Goal: Information Seeking & Learning: Learn about a topic

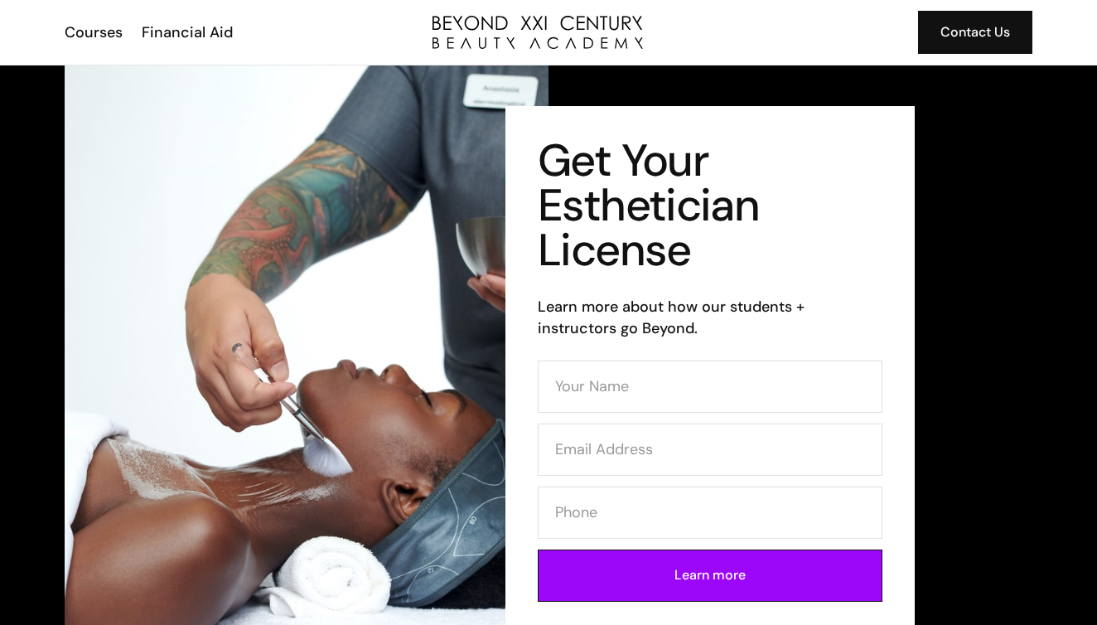
click at [493, 43] on img "home" at bounding box center [538, 32] width 210 height 33
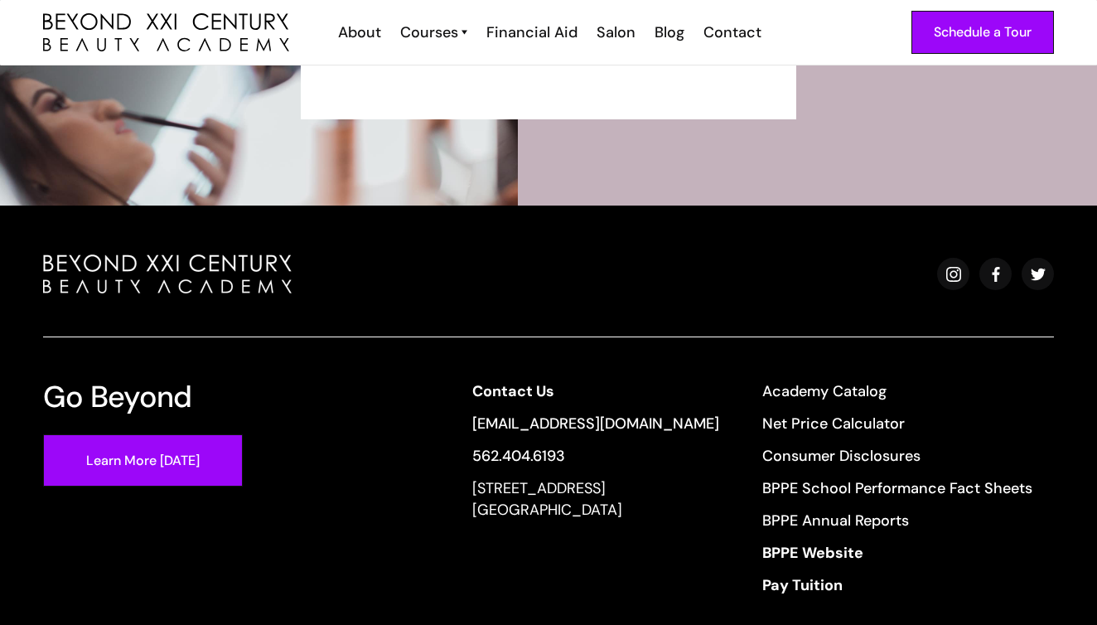
scroll to position [5888, 0]
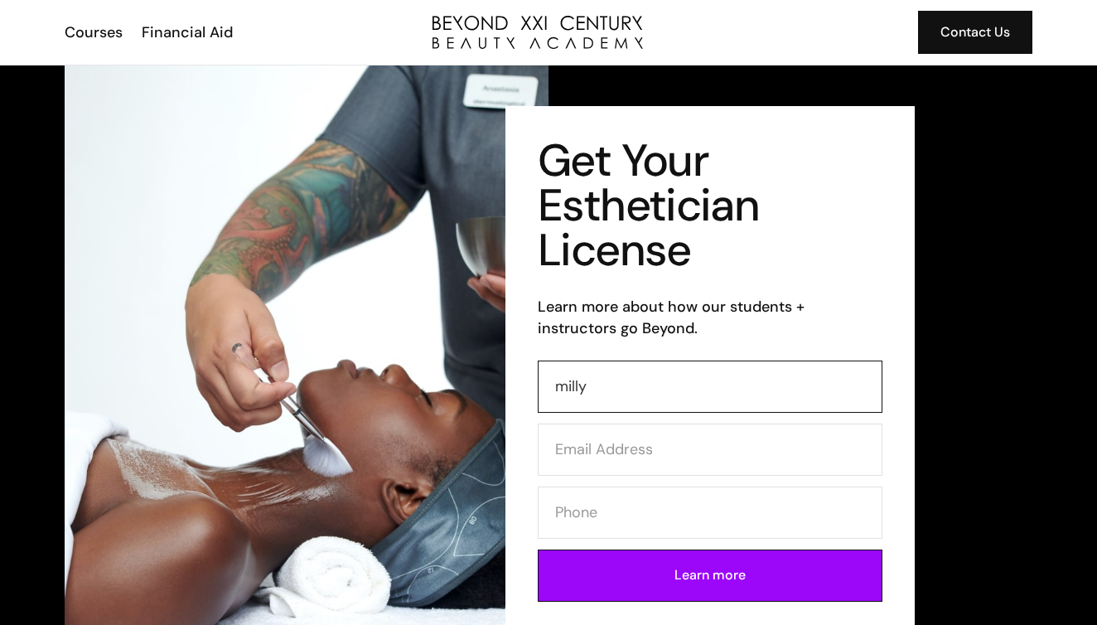
type input "milly"
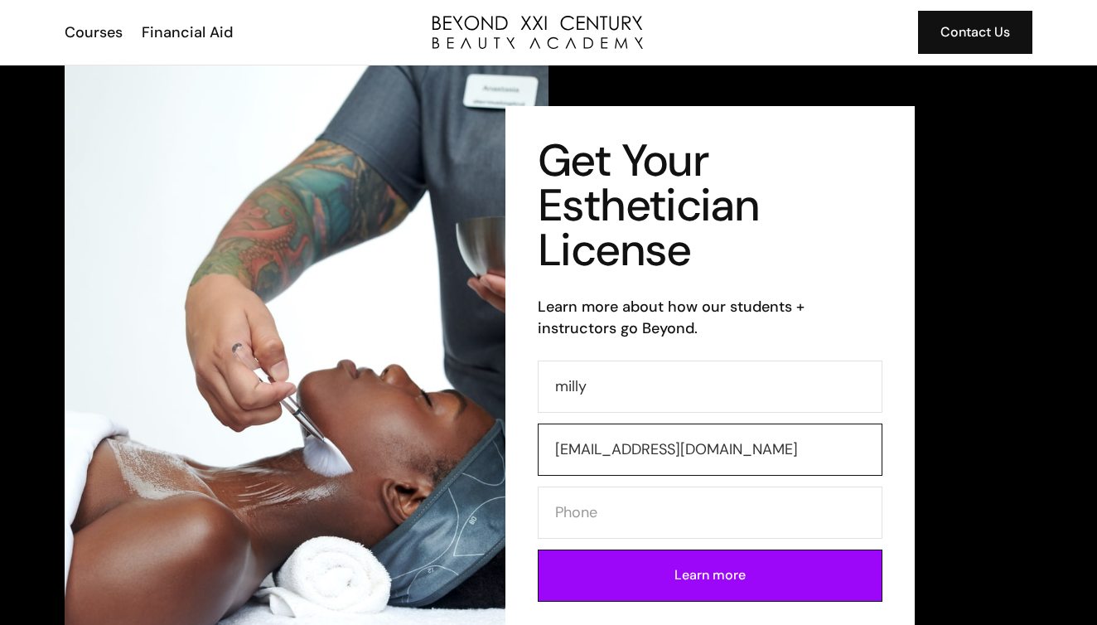
type input "millychavez333@gmail.com"
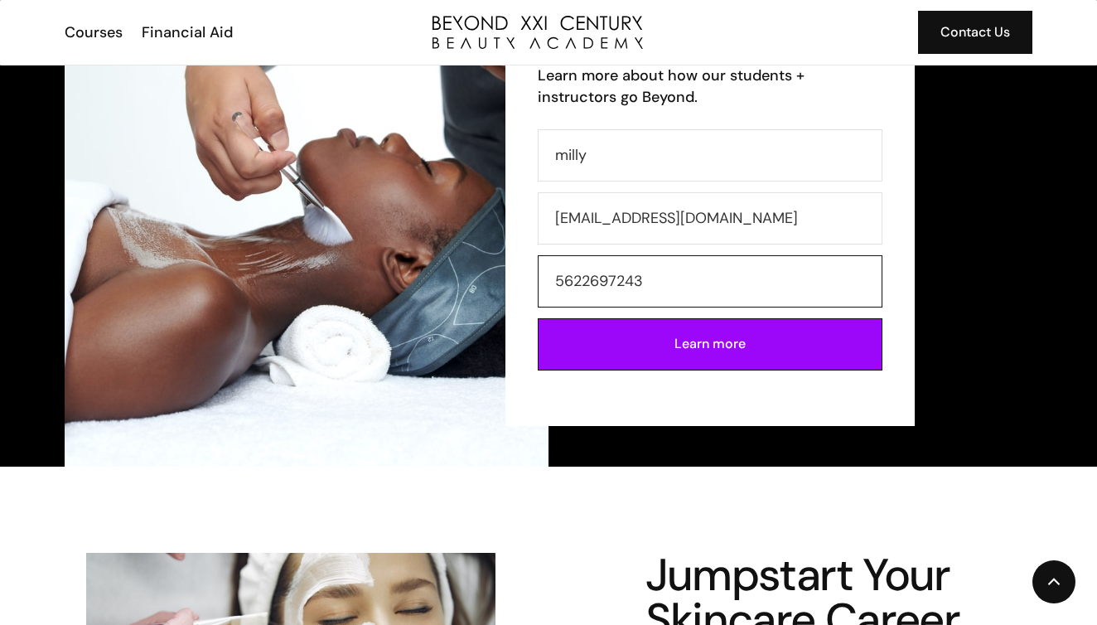
scroll to position [235, 0]
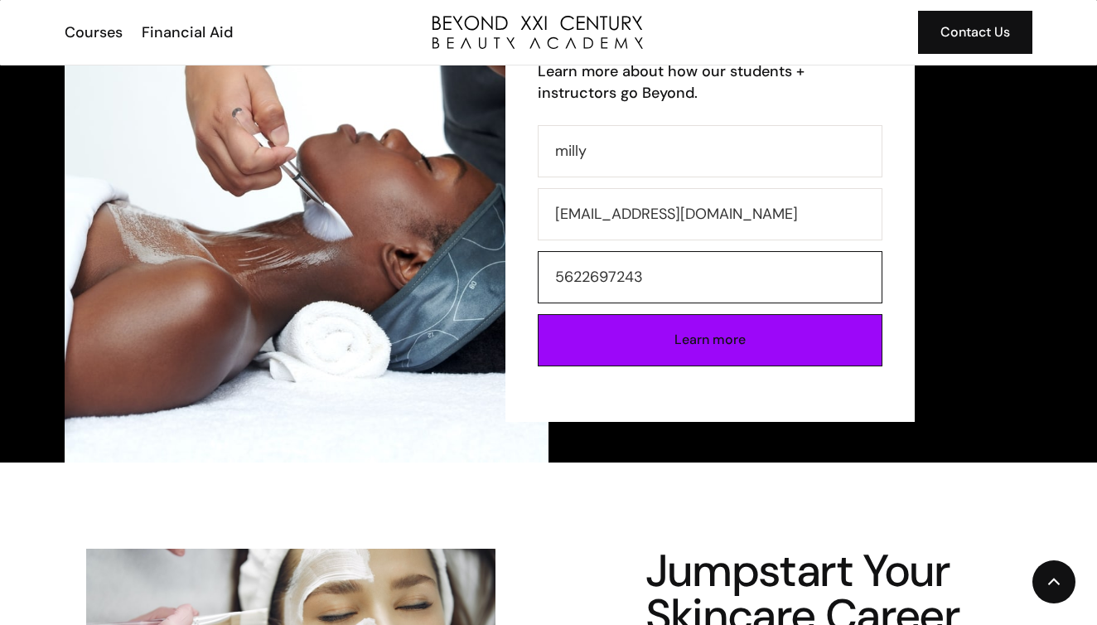
type input "5622697243"
click at [715, 357] on input "Learn more" at bounding box center [710, 340] width 345 height 52
type input "Please wait..."
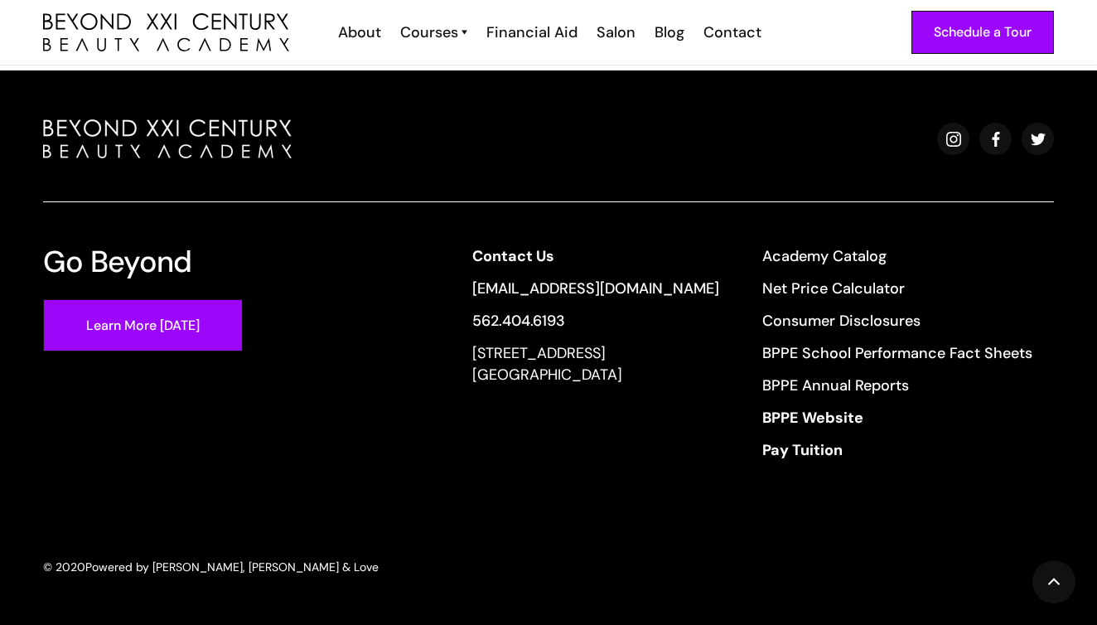
scroll to position [632, 0]
click at [977, 37] on div "Schedule a Tour" at bounding box center [983, 33] width 98 height 22
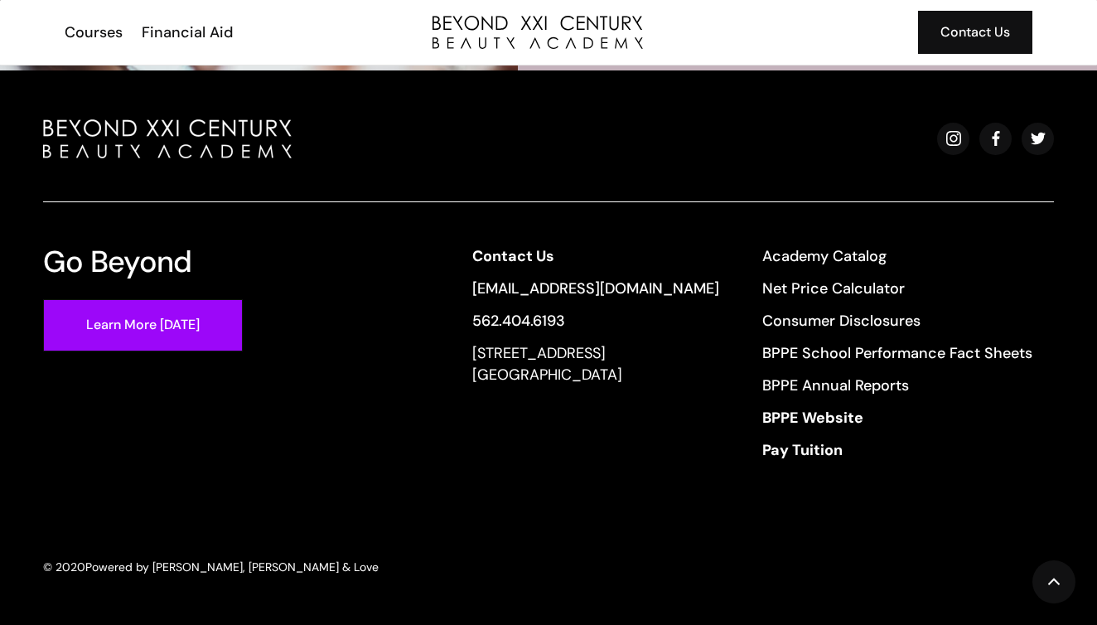
scroll to position [3340, 0]
click at [173, 30] on div "Financial Aid" at bounding box center [187, 33] width 91 height 22
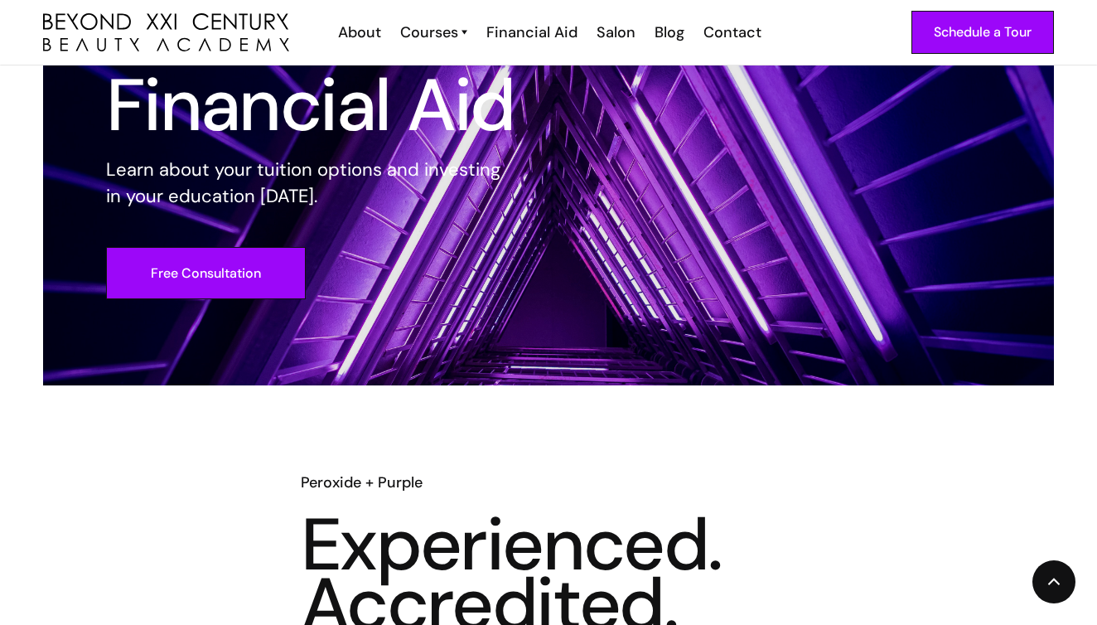
scroll to position [120, 0]
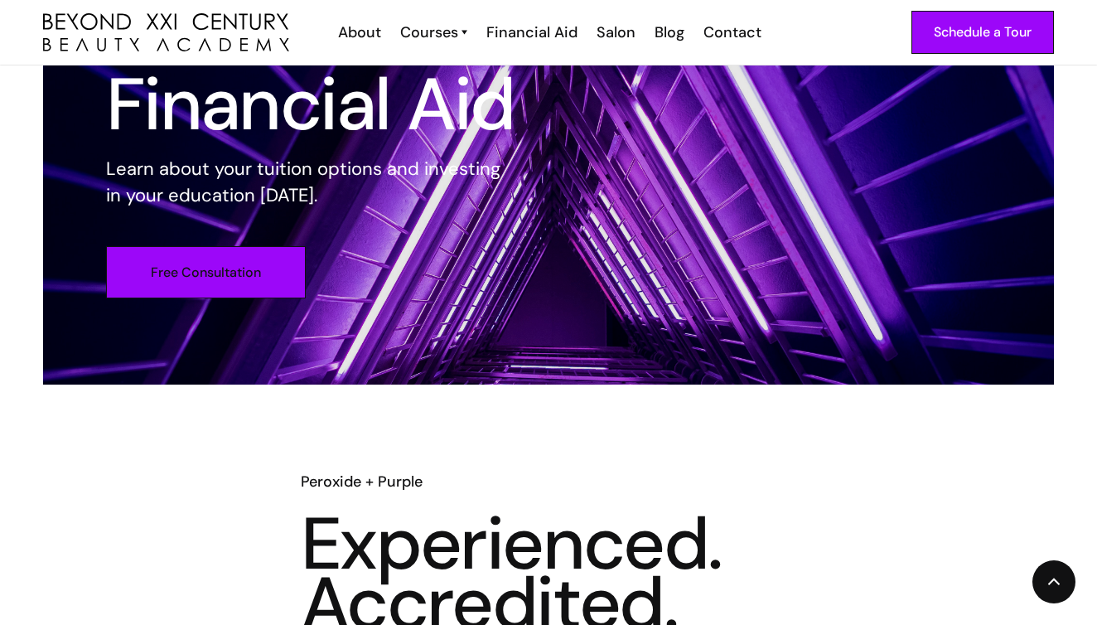
click at [255, 266] on link "Free Consultation" at bounding box center [206, 272] width 200 height 52
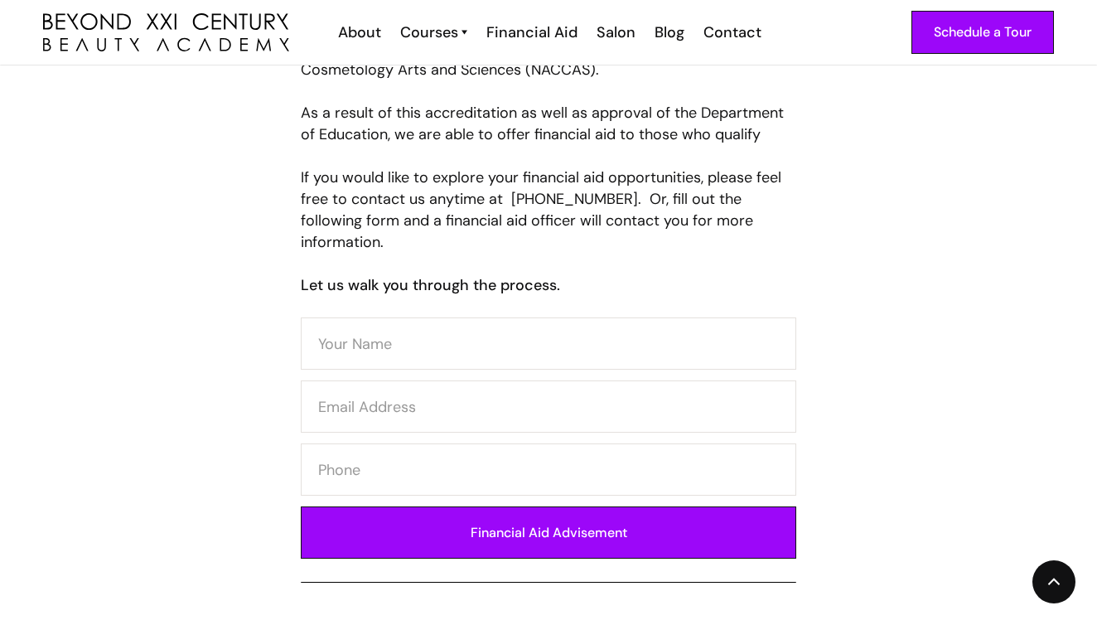
scroll to position [777, 0]
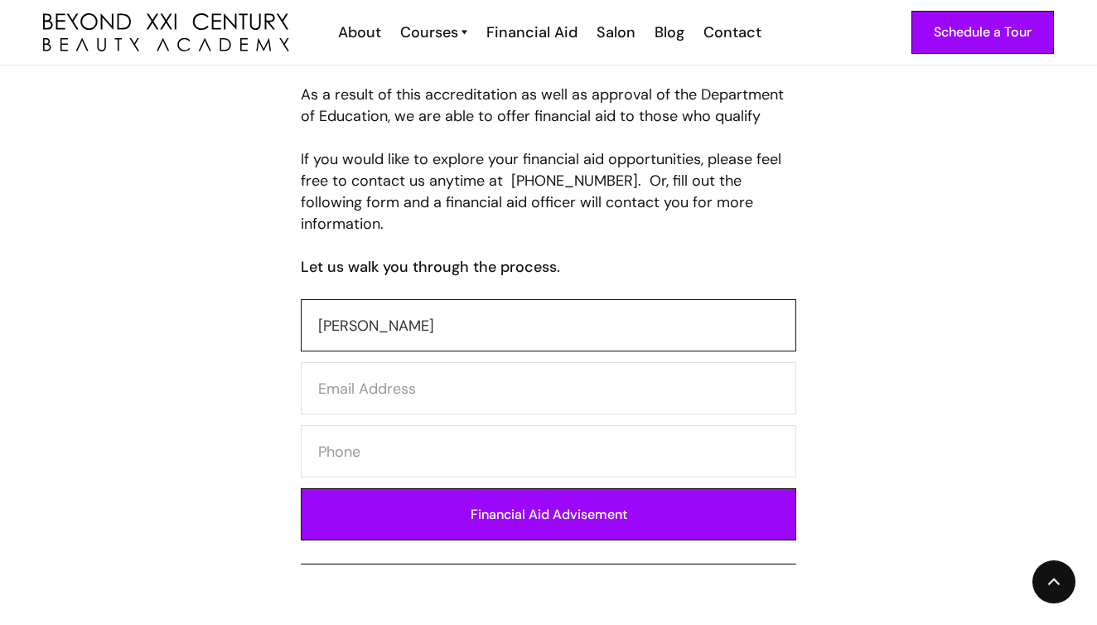
type input "milly chavez"
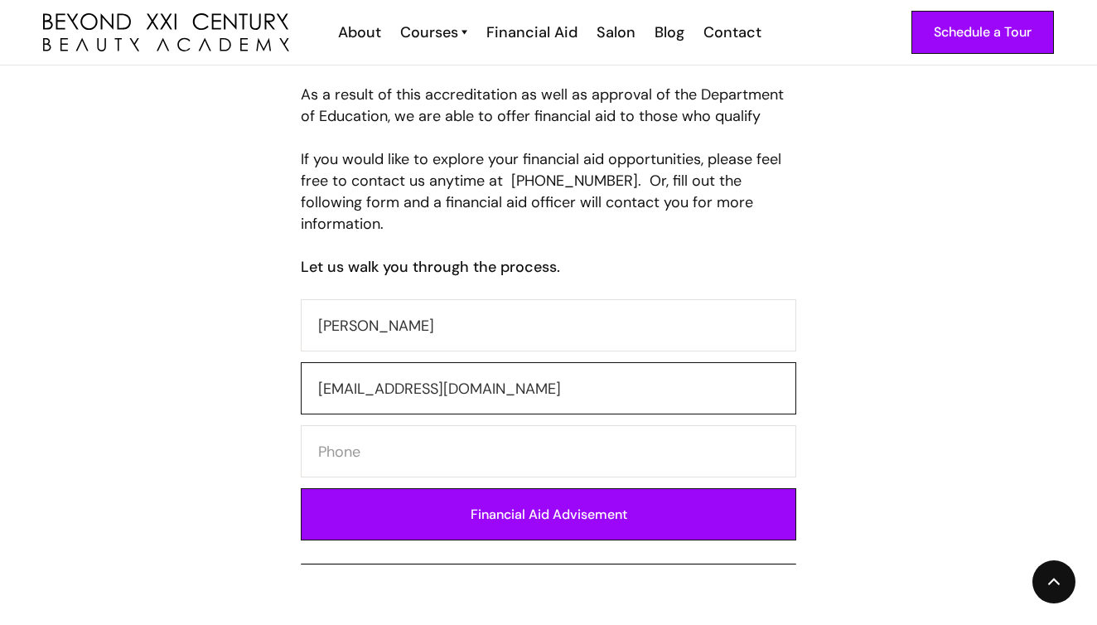
type input "millychavez333@gmail.com"
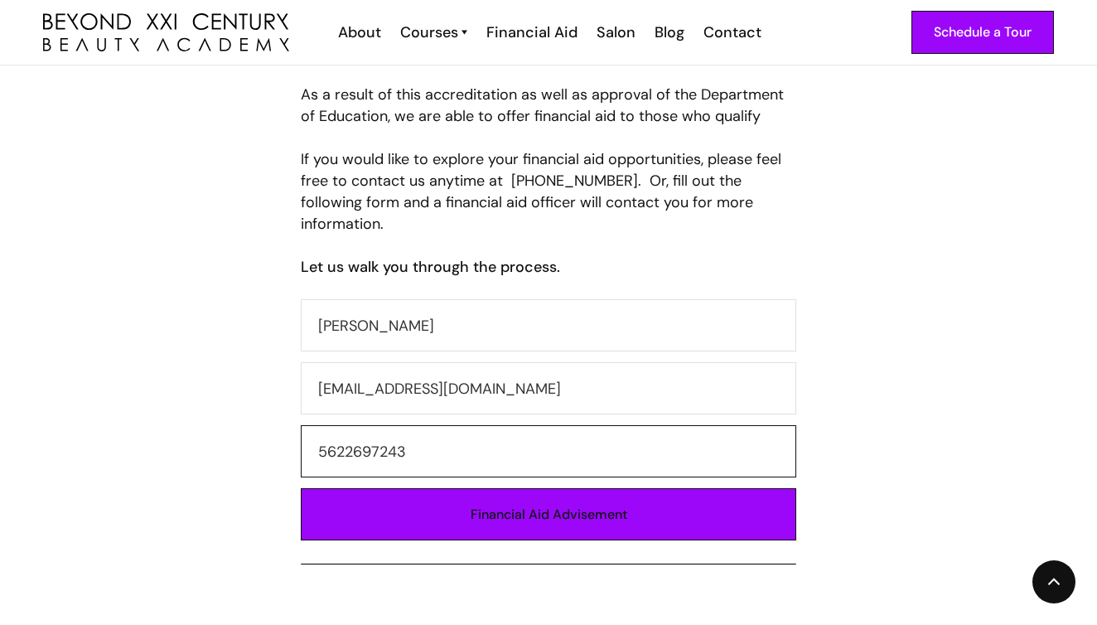
type input "5622697243"
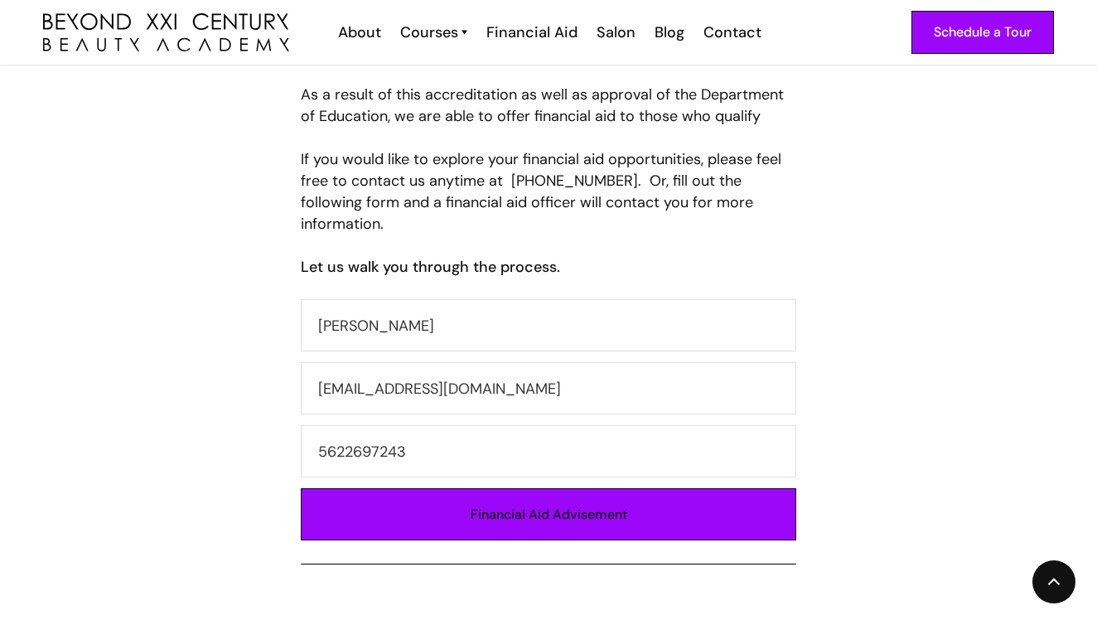
click at [512, 516] on input "Financial Aid Advisement" at bounding box center [549, 514] width 496 height 52
type input "Please wait..."
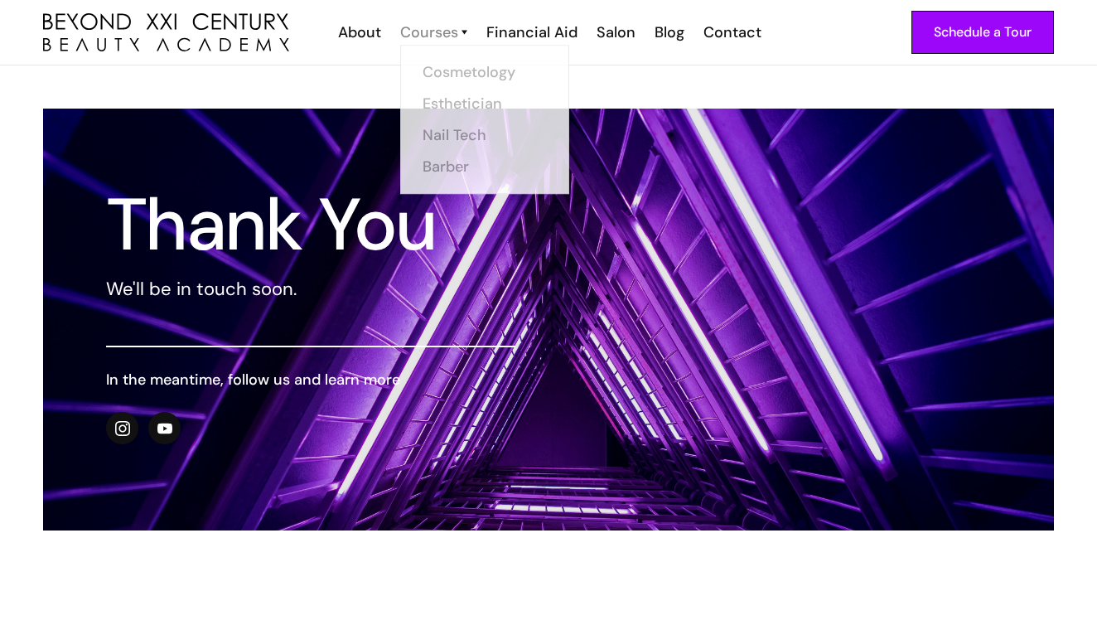
click at [433, 29] on div "Courses" at bounding box center [429, 33] width 58 height 22
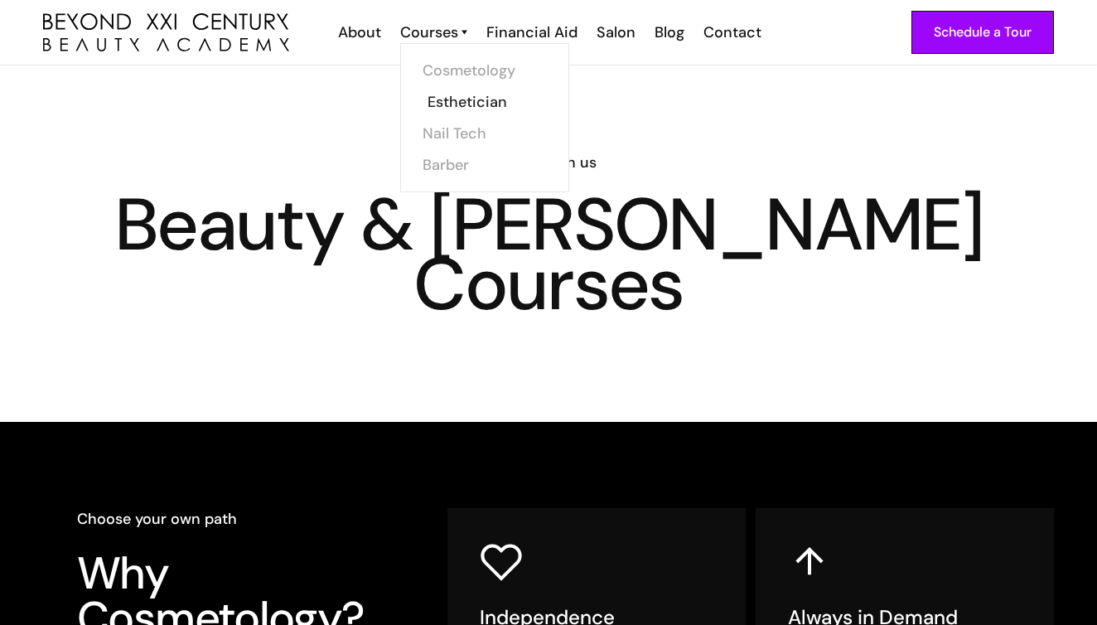
click at [470, 104] on link "Esthetician" at bounding box center [490, 101] width 124 height 31
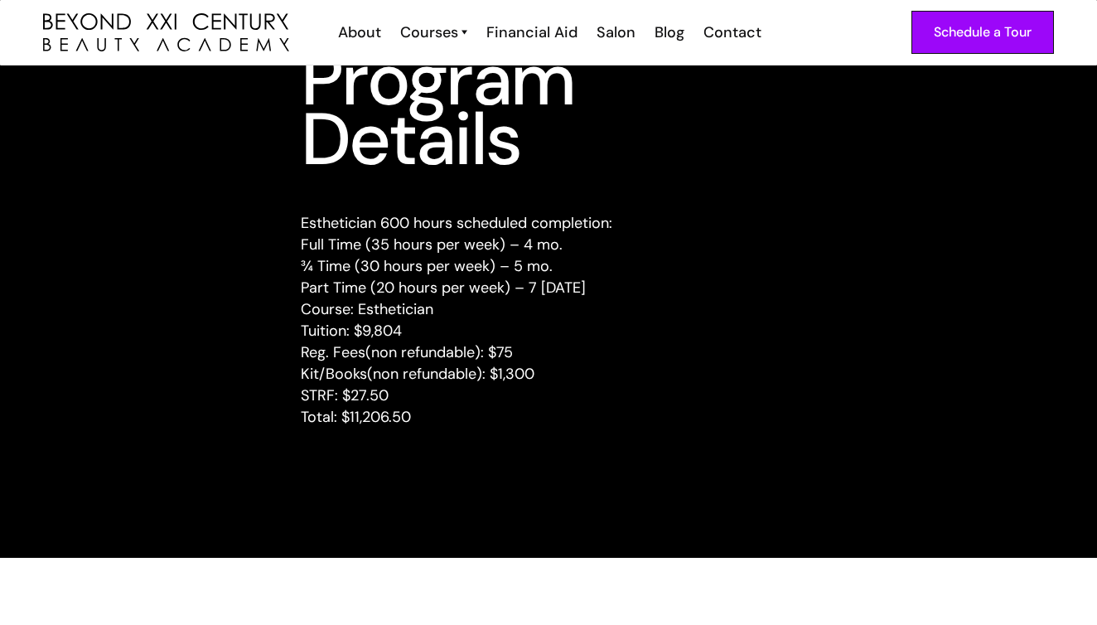
scroll to position [1622, 0]
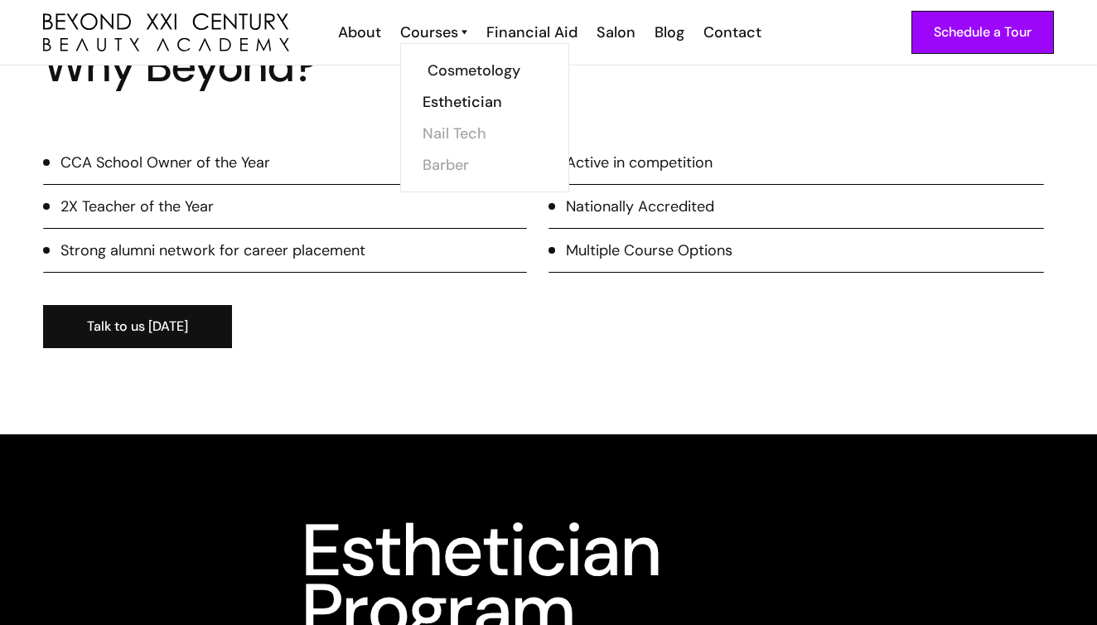
click at [495, 75] on link "Cosmetology" at bounding box center [490, 70] width 124 height 31
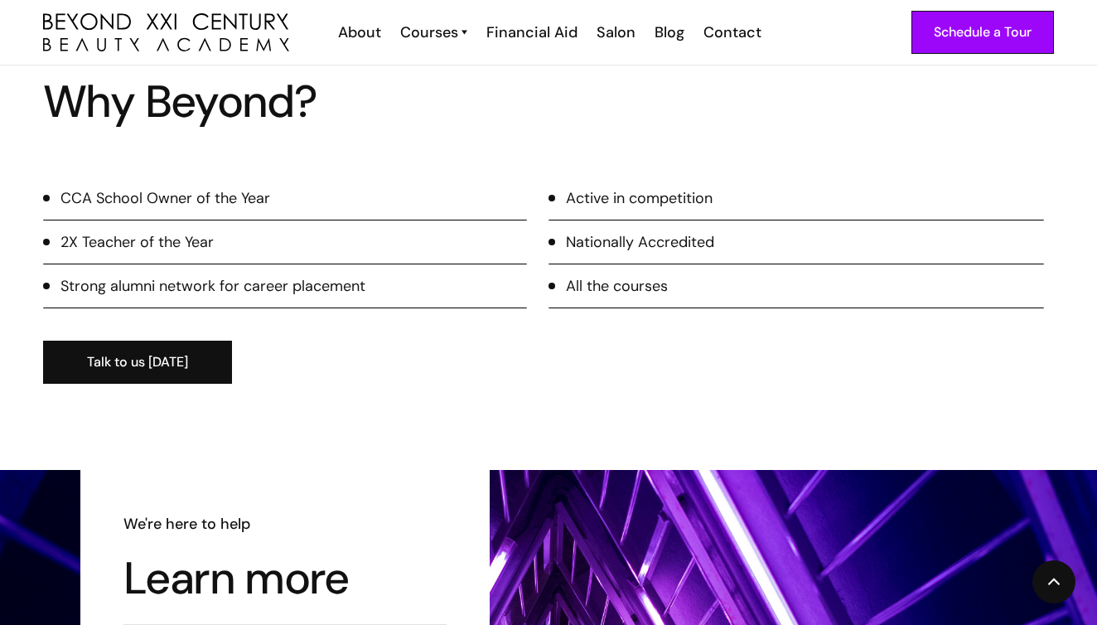
scroll to position [2214, 0]
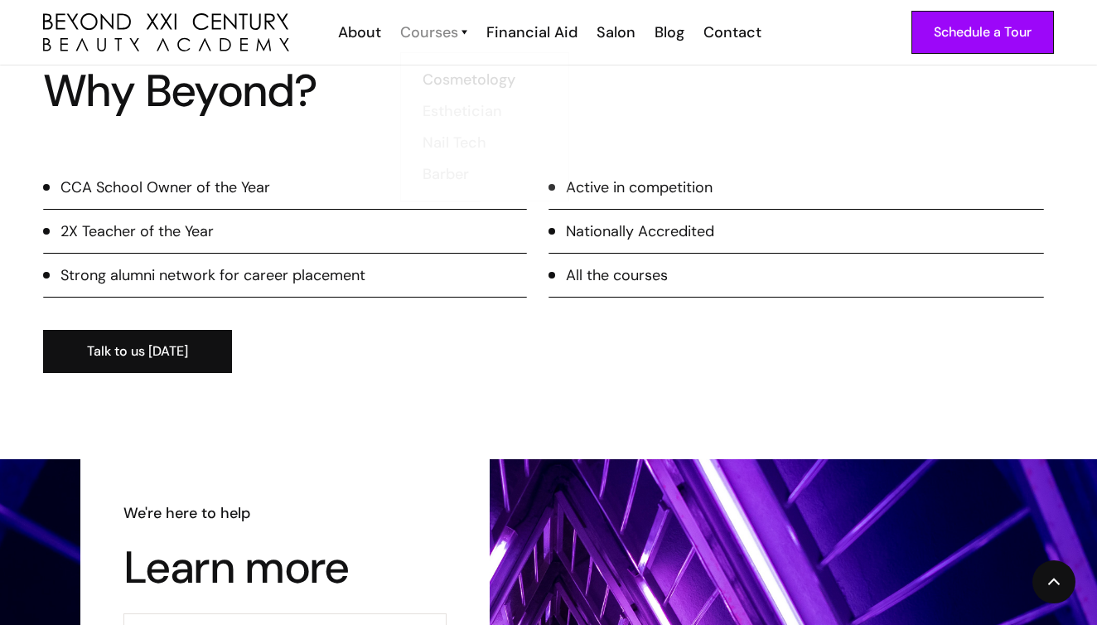
click at [433, 30] on div "Courses" at bounding box center [429, 33] width 58 height 22
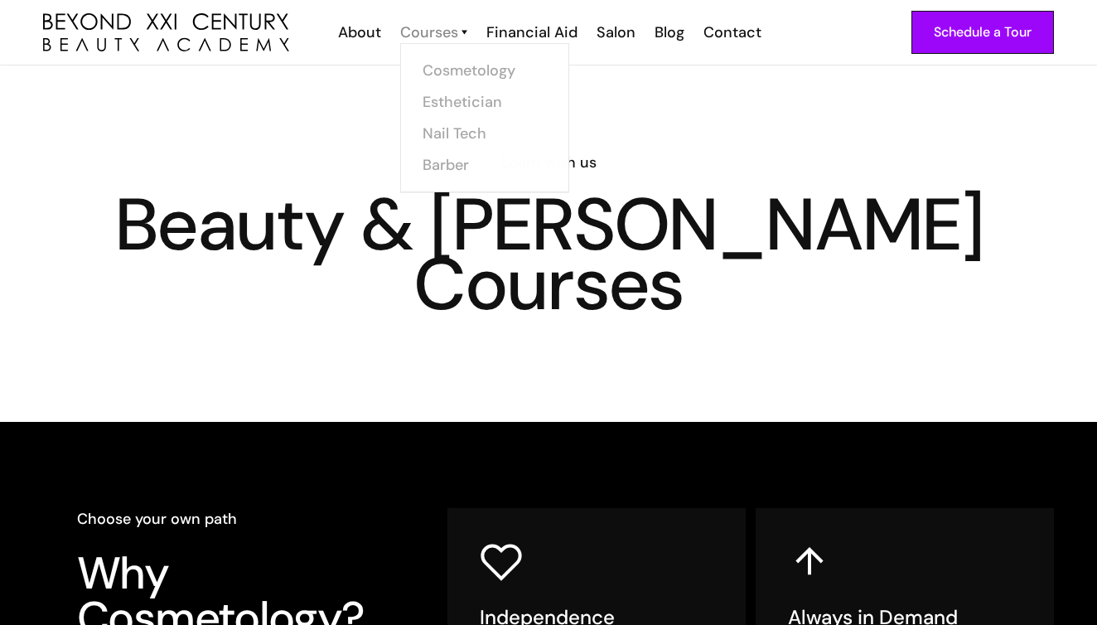
click at [450, 39] on div "Courses" at bounding box center [429, 33] width 58 height 22
click at [469, 102] on link "Esthetician" at bounding box center [490, 101] width 124 height 31
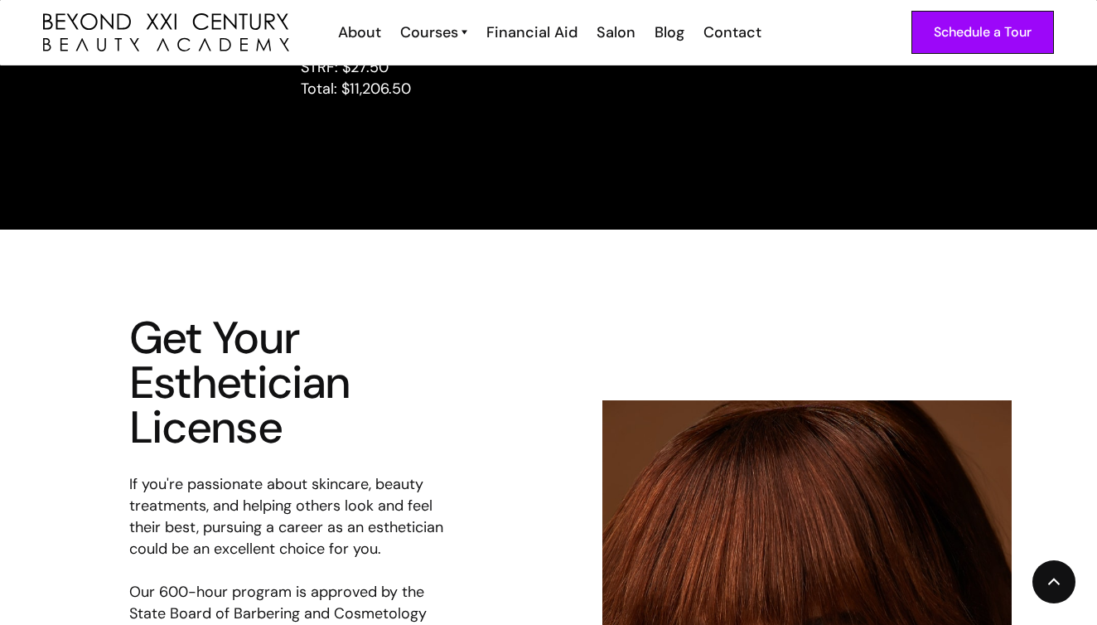
scroll to position [2518, 0]
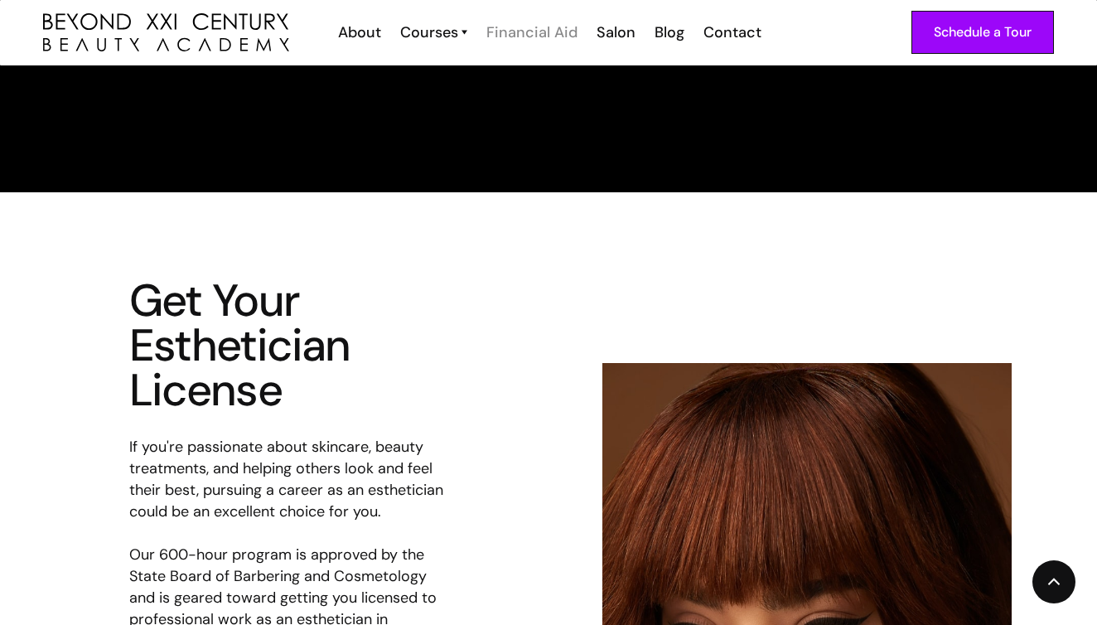
click at [520, 35] on div "Financial Aid" at bounding box center [531, 33] width 91 height 22
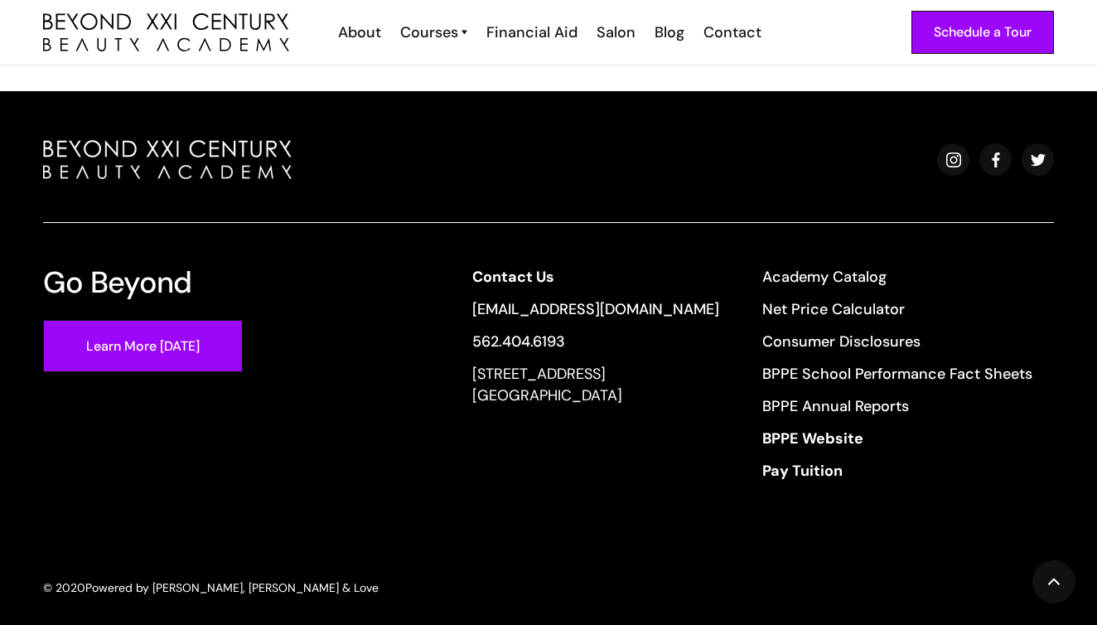
scroll to position [1357, 0]
